Goal: Task Accomplishment & Management: Use online tool/utility

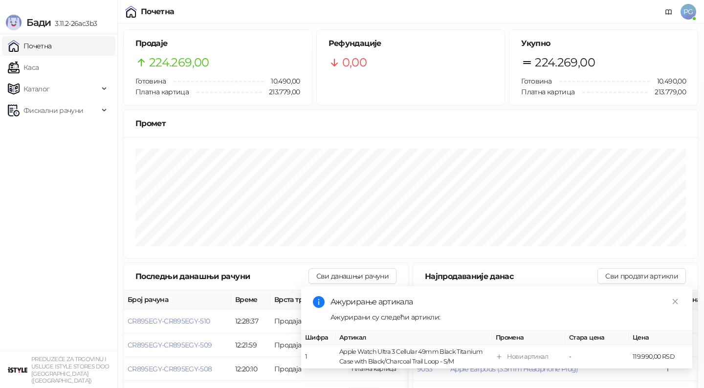
drag, startPoint x: 0, startPoint y: 0, endPoint x: 60, endPoint y: 128, distance: 141.1
click at [60, 128] on ul "Почетна [PERSON_NAME] Фискални рачуни" at bounding box center [58, 192] width 117 height 317
click at [60, 108] on span "Фискални рачуни" at bounding box center [53, 111] width 60 height 20
click at [39, 62] on link "Каса" at bounding box center [23, 68] width 31 height 20
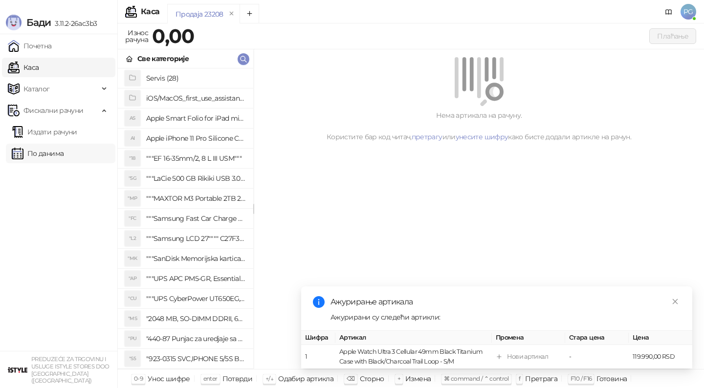
click at [44, 153] on link "По данима" at bounding box center [38, 154] width 52 height 20
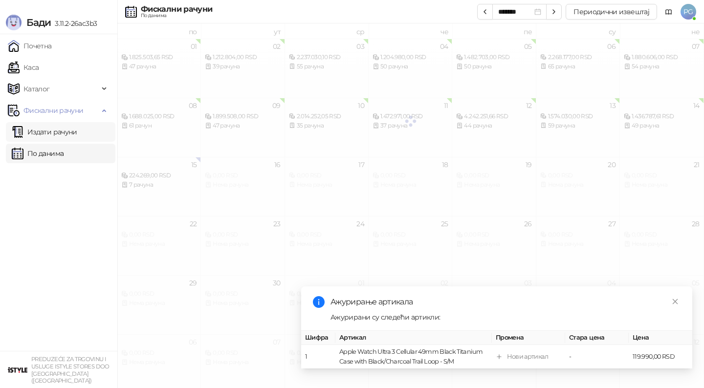
click at [57, 135] on link "Издати рачуни" at bounding box center [45, 132] width 66 height 20
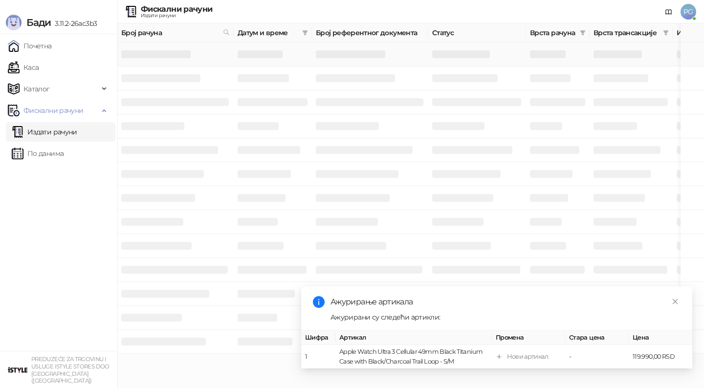
click at [168, 52] on h3 at bounding box center [155, 54] width 69 height 8
click at [44, 155] on link "По данима" at bounding box center [38, 154] width 52 height 20
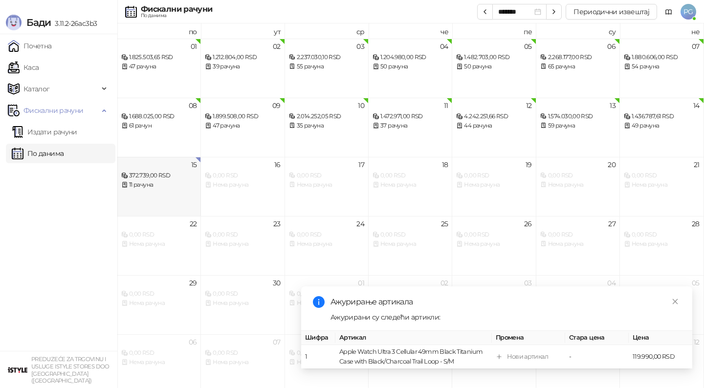
click at [158, 188] on div "11 рачуна" at bounding box center [158, 184] width 75 height 9
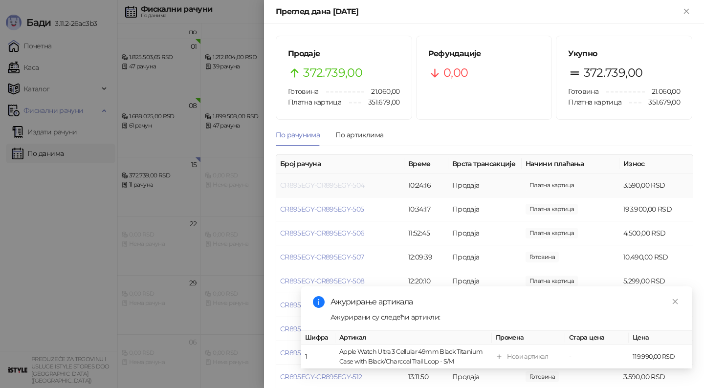
click at [340, 185] on link "CR895EGY-CR895EGY-504" at bounding box center [322, 185] width 85 height 9
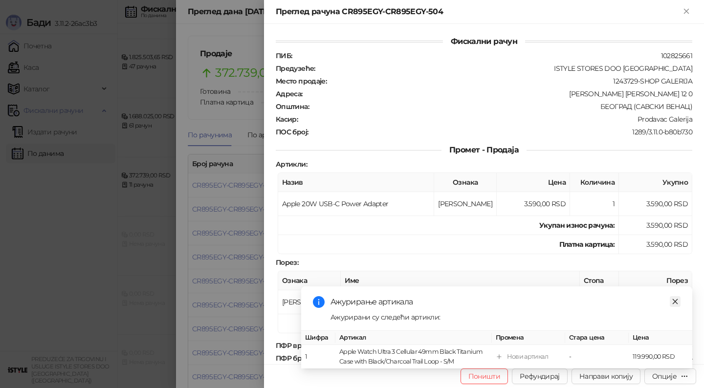
click at [678, 298] on icon "close" at bounding box center [675, 301] width 7 height 7
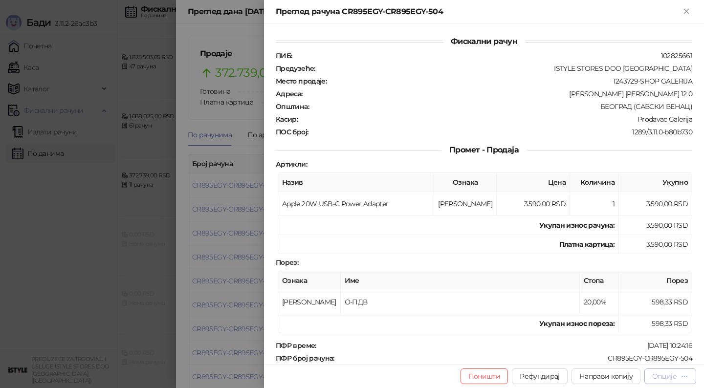
click at [670, 370] on button "Опције" at bounding box center [671, 377] width 52 height 16
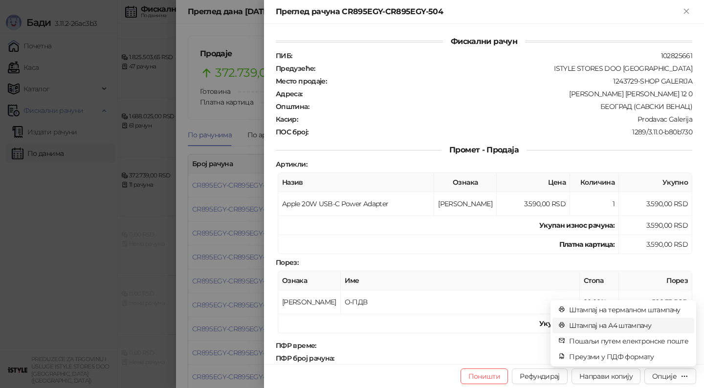
click at [626, 323] on span "Штампај на А4 штампачу" at bounding box center [628, 325] width 119 height 11
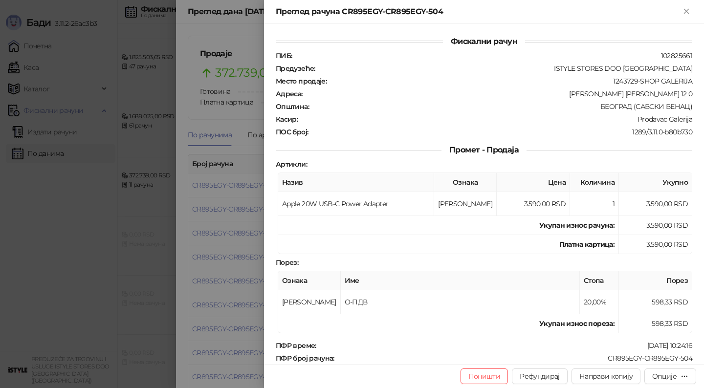
click at [73, 259] on div at bounding box center [352, 194] width 704 height 388
